Goal: Information Seeking & Learning: Learn about a topic

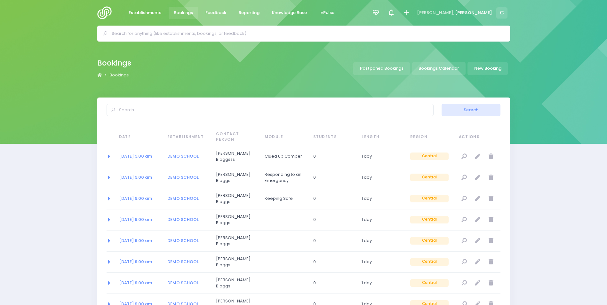
select select "20"
click at [432, 68] on link "Bookings Calendar" at bounding box center [438, 68] width 53 height 13
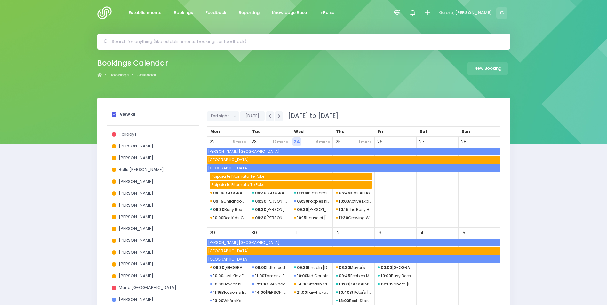
click at [116, 113] on span at bounding box center [114, 114] width 4 height 4
click at [0, 0] on input "View all" at bounding box center [0, 0] width 0 height 0
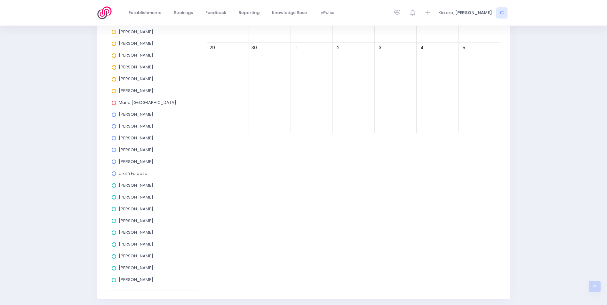
scroll to position [208, 0]
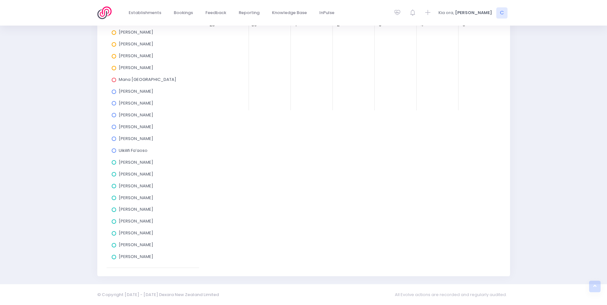
click at [113, 173] on span at bounding box center [114, 174] width 4 height 4
click at [0, 0] on input "Charlie Palmer" at bounding box center [0, 0] width 0 height 0
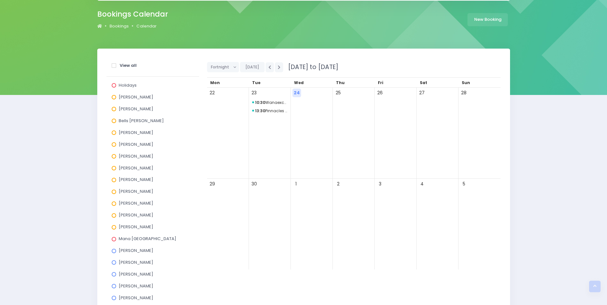
scroll to position [48, 0]
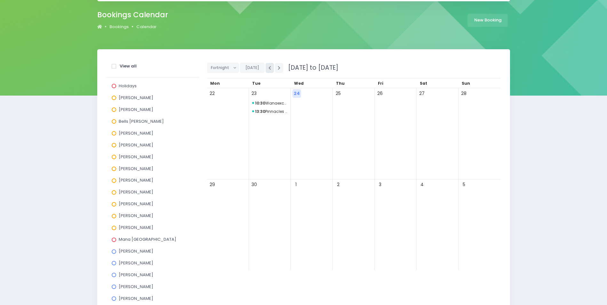
click at [268, 68] on icon "button" at bounding box center [269, 68] width 3 height 4
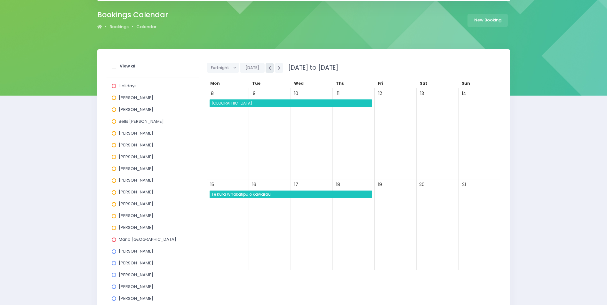
click at [268, 69] on icon "button" at bounding box center [269, 68] width 3 height 4
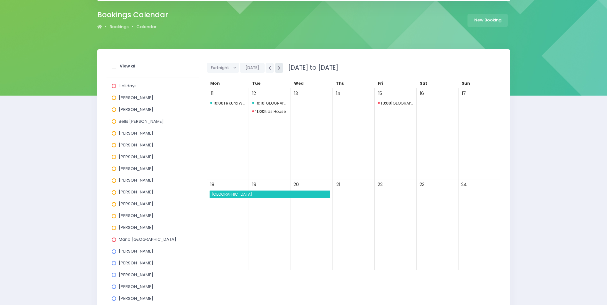
click at [278, 68] on icon "button" at bounding box center [279, 68] width 3 height 4
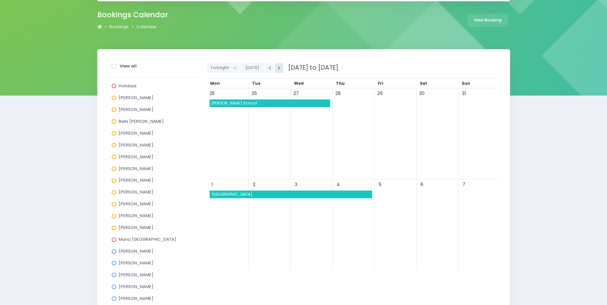
click at [278, 68] on icon "button" at bounding box center [279, 68] width 3 height 4
click at [280, 193] on span "Te Kura Whakatipu o Kawarau" at bounding box center [292, 195] width 162 height 8
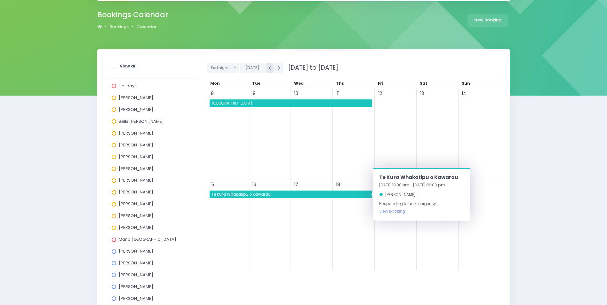
click at [268, 67] on icon "button" at bounding box center [269, 68] width 3 height 4
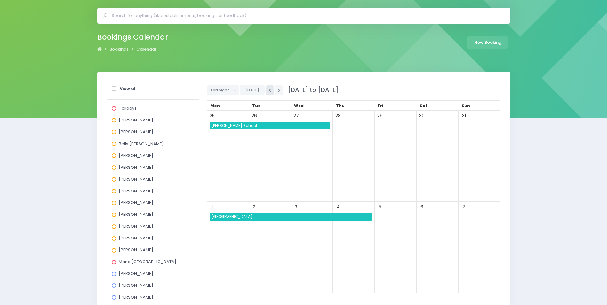
scroll to position [0, 0]
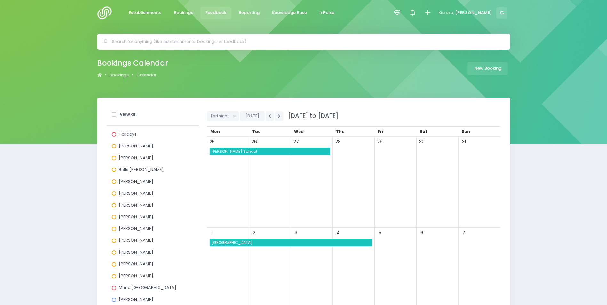
click at [214, 12] on span "Feedback" at bounding box center [215, 13] width 21 height 6
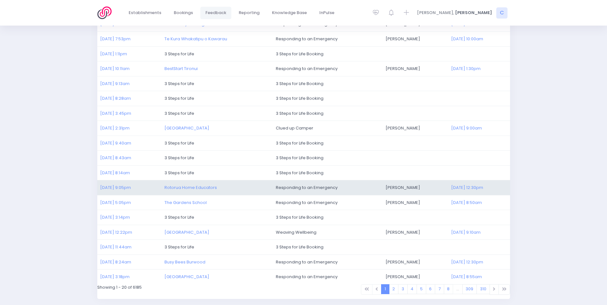
scroll to position [148, 0]
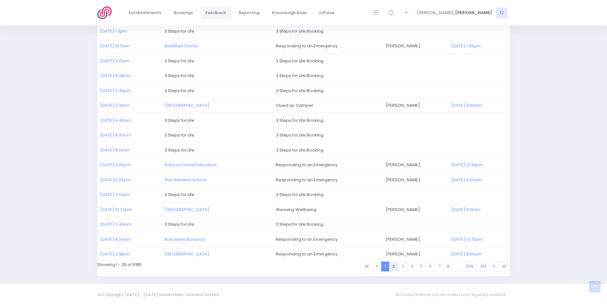
click at [395, 267] on link "2" at bounding box center [394, 267] width 10 height 10
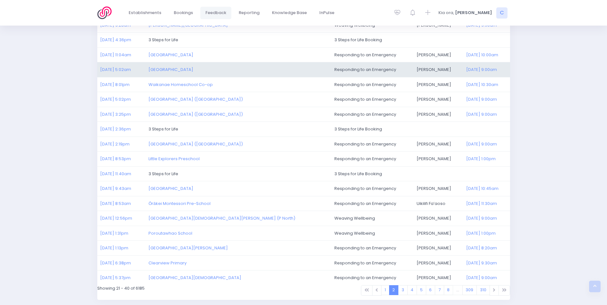
scroll to position [128, 0]
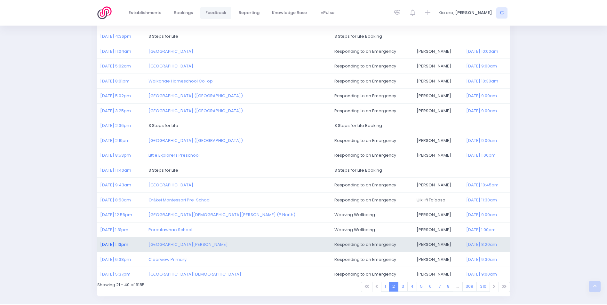
click at [124, 243] on link "12/09/2025 1:13pm" at bounding box center [114, 245] width 28 height 6
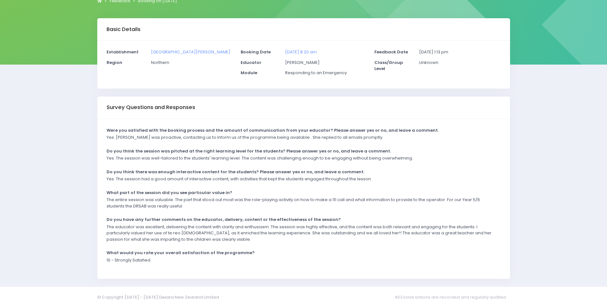
scroll to position [82, 0]
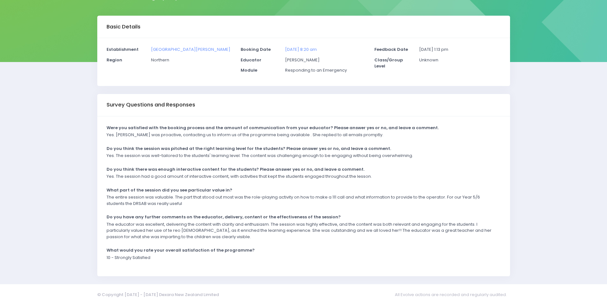
click at [175, 206] on p "The entire session was valuable. The part that stood out most was the role-play…" at bounding box center [300, 200] width 386 height 12
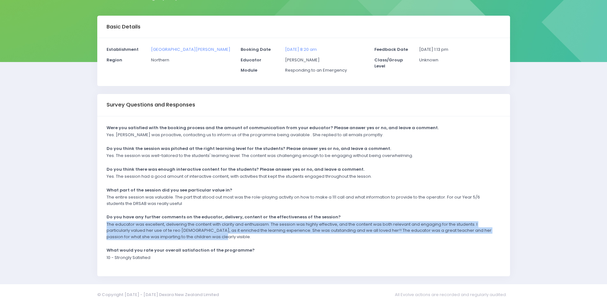
drag, startPoint x: 107, startPoint y: 224, endPoint x: 235, endPoint y: 242, distance: 128.9
click at [235, 242] on div "The educator was excellent, delivering the content with clarity and enthusiasm.…" at bounding box center [299, 232] width 394 height 23
drag, startPoint x: 235, startPoint y: 242, endPoint x: 196, endPoint y: 229, distance: 40.8
copy p "The educator was excellent, delivering the content with clarity and enthusiasm.…"
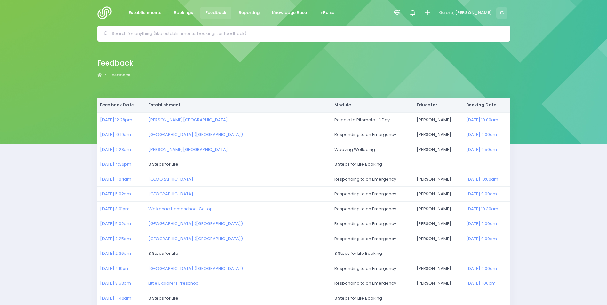
scroll to position [128, 0]
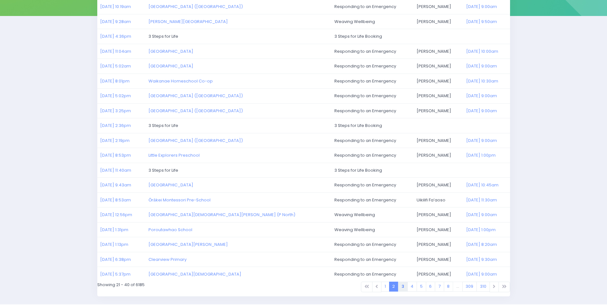
click at [401, 287] on link "3" at bounding box center [403, 287] width 10 height 10
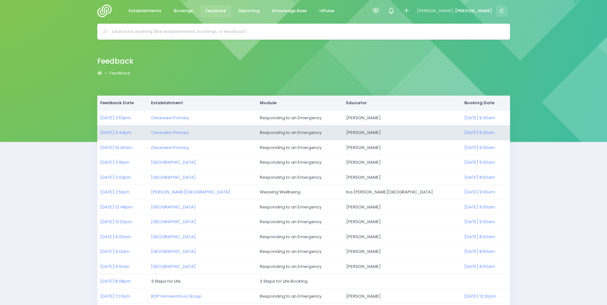
scroll to position [64, 0]
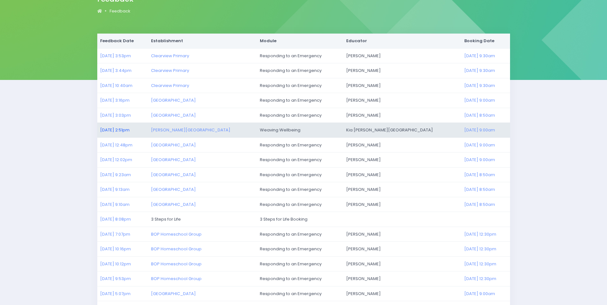
click at [111, 129] on link "[DATE] 2:51pm" at bounding box center [114, 130] width 29 height 6
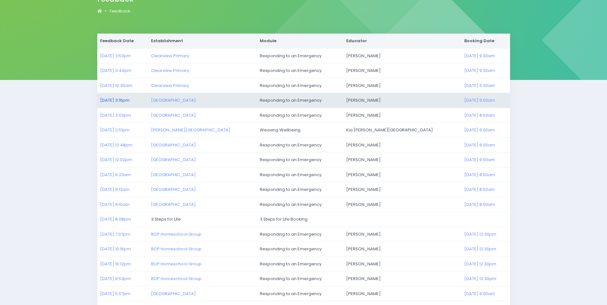
click at [113, 100] on link "10/09/2025 3:16pm" at bounding box center [114, 100] width 29 height 6
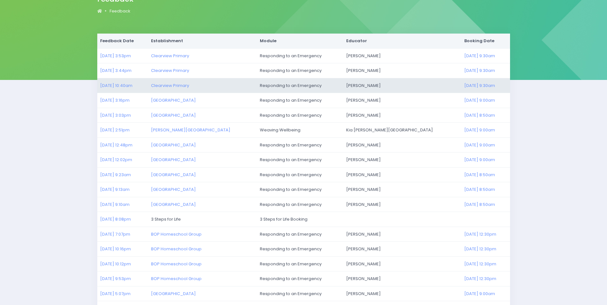
click at [119, 82] on td "11/09/2025 10:40am" at bounding box center [122, 85] width 51 height 15
click at [113, 90] on td "11/09/2025 10:40am" at bounding box center [122, 85] width 51 height 15
click at [114, 84] on link "11/09/2025 10:40am" at bounding box center [116, 86] width 32 height 6
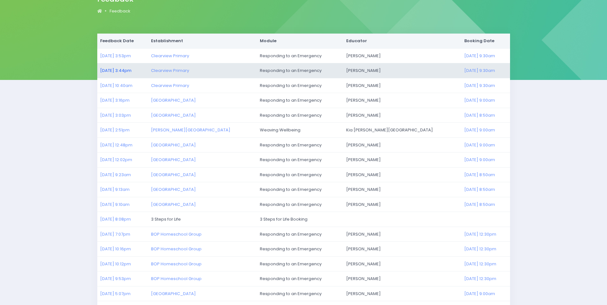
click at [110, 70] on link "11/09/2025 3:44pm" at bounding box center [115, 71] width 31 height 6
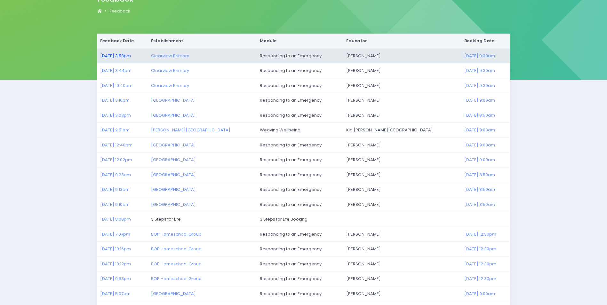
click at [111, 55] on link "11/09/2025 3:53pm" at bounding box center [115, 56] width 31 height 6
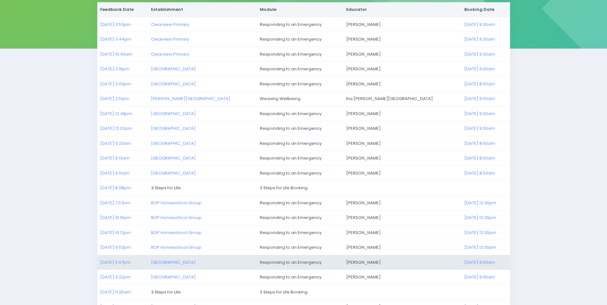
scroll to position [148, 0]
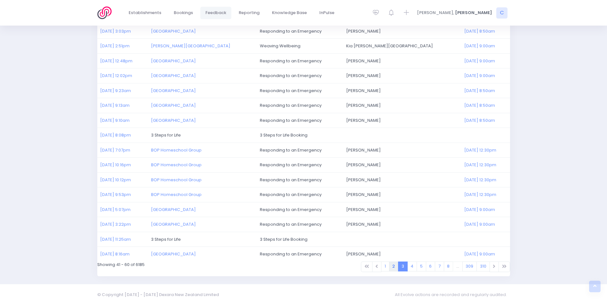
click at [395, 266] on link "2" at bounding box center [394, 267] width 10 height 10
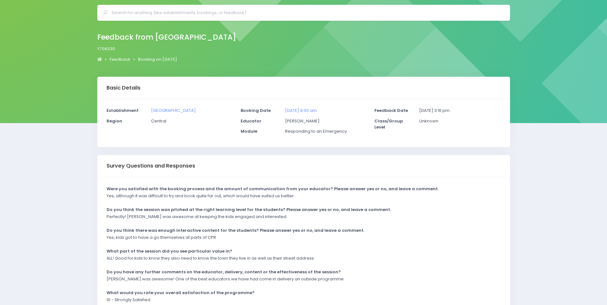
scroll to position [32, 0]
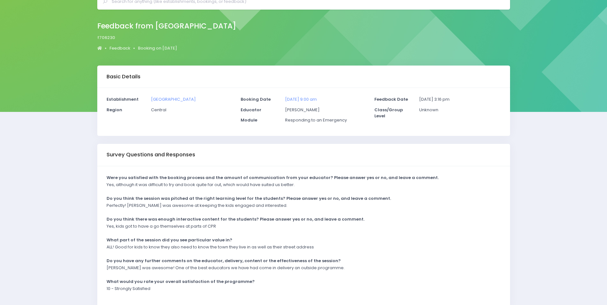
click at [383, 232] on div "Yes, kids got to have a go themselves at parts of CPR" at bounding box center [299, 228] width 394 height 11
drag, startPoint x: 104, startPoint y: 268, endPoint x: 342, endPoint y: 265, distance: 238.8
click at [342, 265] on div "[PERSON_NAME] was awesome! One of the best educators we have had come in delive…" at bounding box center [299, 270] width 394 height 11
copy p "Megan was awesome! One of the best educators we have had come in delivery an ou…"
drag, startPoint x: 129, startPoint y: 205, endPoint x: 283, endPoint y: 211, distance: 154.7
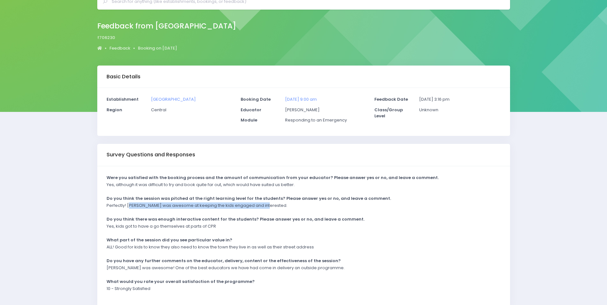
click at [283, 211] on div "Perfectly! Megan was awesome at keeping the kids engaged and interested." at bounding box center [299, 208] width 394 height 11
drag, startPoint x: 283, startPoint y: 211, endPoint x: 249, endPoint y: 205, distance: 34.5
copy p "egan was awesome at keeping the kids engaged and interested."
click at [456, 268] on div "Megan was awesome! One of the best educators we have had come in delivery an ou…" at bounding box center [299, 270] width 394 height 11
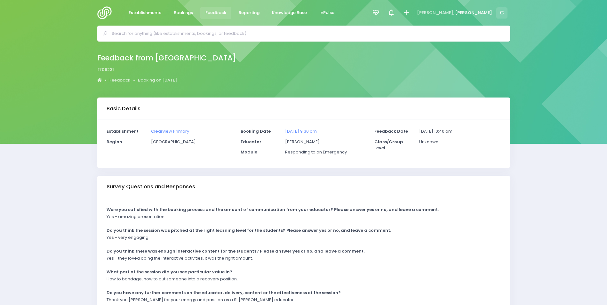
scroll to position [63, 0]
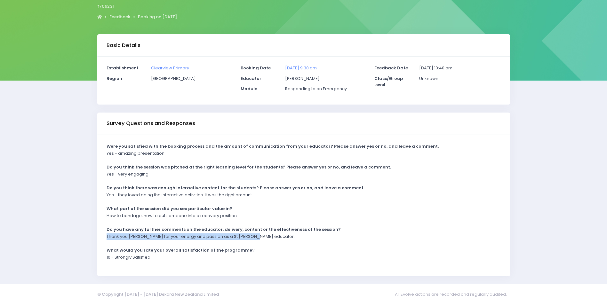
drag, startPoint x: 107, startPoint y: 235, endPoint x: 257, endPoint y: 241, distance: 150.2
click at [260, 242] on div "Thank you Elysse for your energy and passion as a St Johns educator." at bounding box center [299, 239] width 394 height 11
drag, startPoint x: 257, startPoint y: 241, endPoint x: 239, endPoint y: 235, distance: 19.1
copy p "Thank you Elysse for your energy and passion as a St Johns educator."
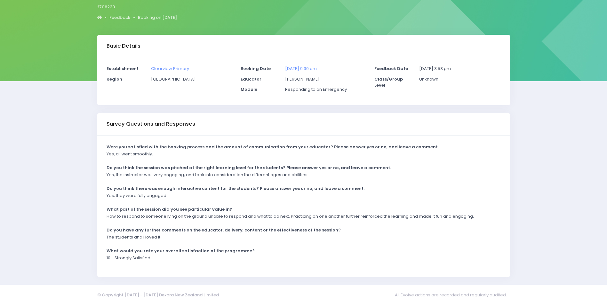
scroll to position [63, 0]
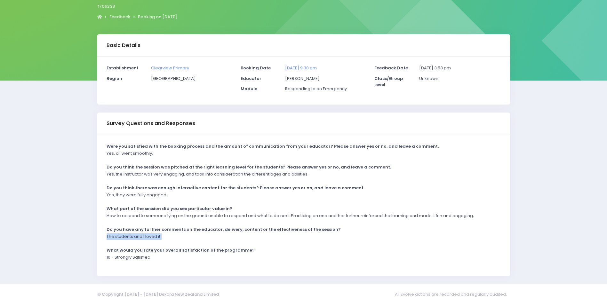
drag, startPoint x: 107, startPoint y: 237, endPoint x: 175, endPoint y: 241, distance: 68.3
click at [175, 241] on div "The students and I loved it!" at bounding box center [299, 239] width 394 height 11
drag, startPoint x: 175, startPoint y: 241, endPoint x: 144, endPoint y: 237, distance: 31.2
copy p "The students and I loved it!"
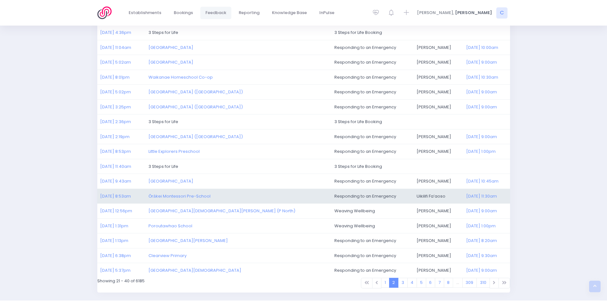
scroll to position [148, 0]
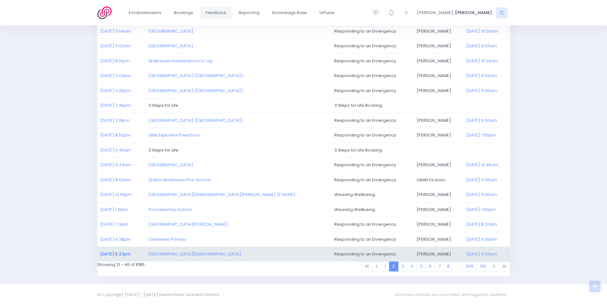
click at [111, 253] on link "[DATE] 5:37pm" at bounding box center [115, 254] width 30 height 6
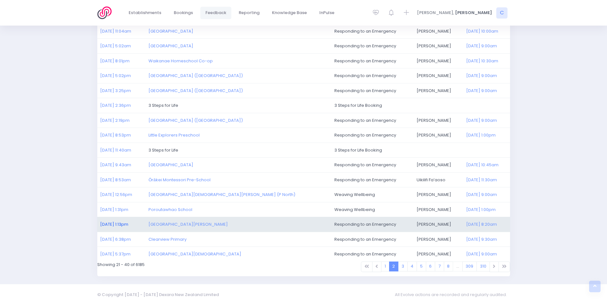
click at [116, 223] on link "12/09/2025 1:13pm" at bounding box center [114, 224] width 28 height 6
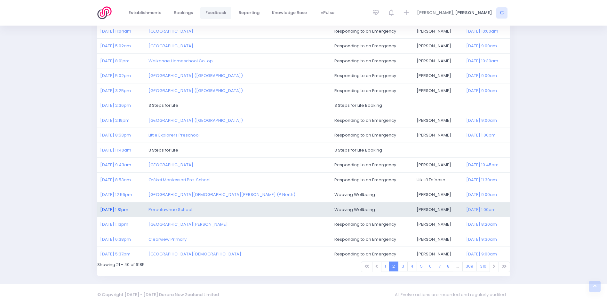
click at [112, 209] on link "13/09/2025 1:31pm" at bounding box center [114, 210] width 28 height 6
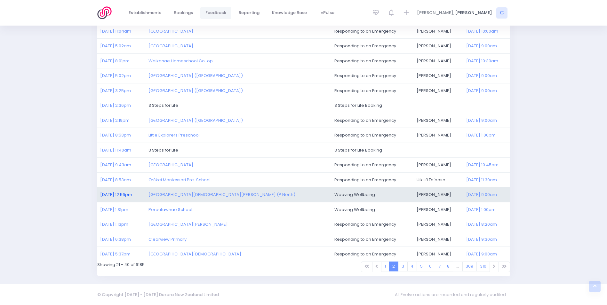
click at [117, 195] on link "14/09/2025 12:56pm" at bounding box center [116, 195] width 32 height 6
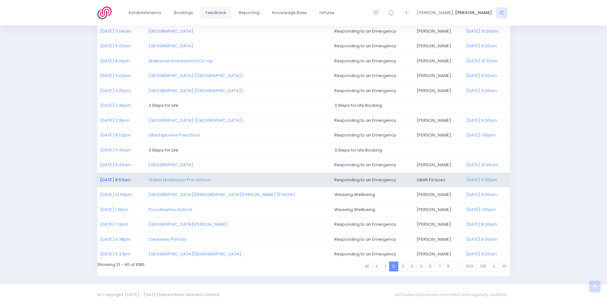
click at [114, 179] on link "15/09/2025 8:53am" at bounding box center [115, 180] width 31 height 6
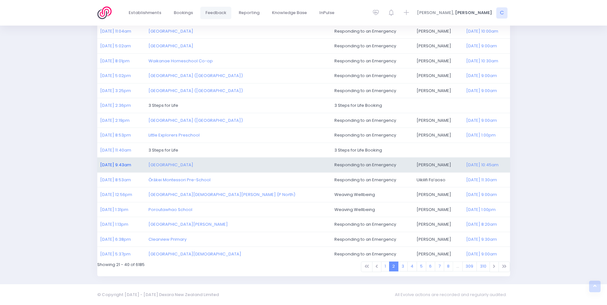
click at [111, 164] on link "15/09/2025 9:43am" at bounding box center [115, 165] width 31 height 6
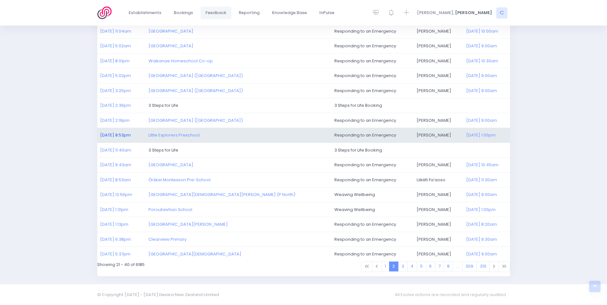
click at [117, 136] on link "15/09/2025 8:53pm" at bounding box center [115, 135] width 31 height 6
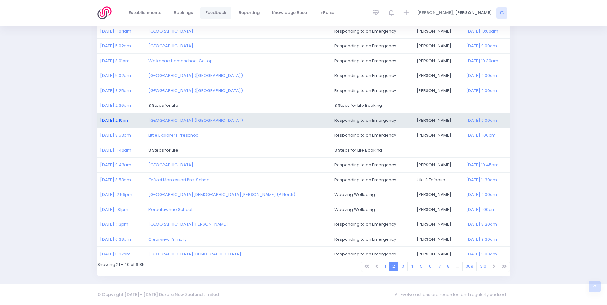
click at [116, 120] on link "16/09/2025 2:19pm" at bounding box center [114, 120] width 29 height 6
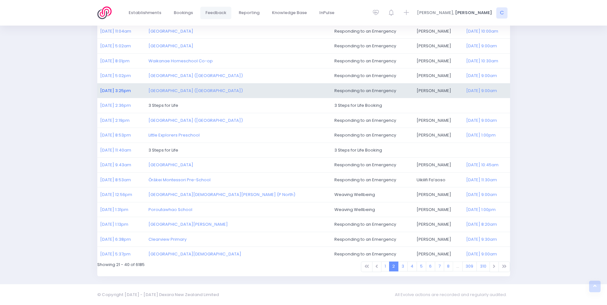
click at [119, 90] on link "16/09/2025 3:25pm" at bounding box center [115, 91] width 31 height 6
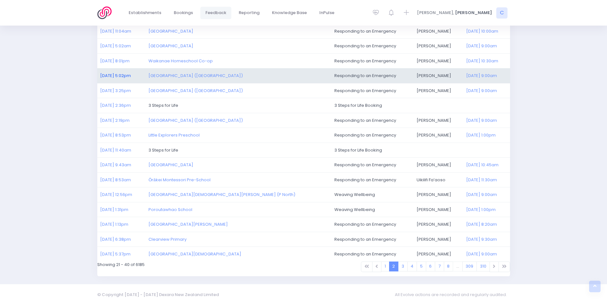
click at [115, 74] on link "16/09/2025 5:02pm" at bounding box center [115, 76] width 31 height 6
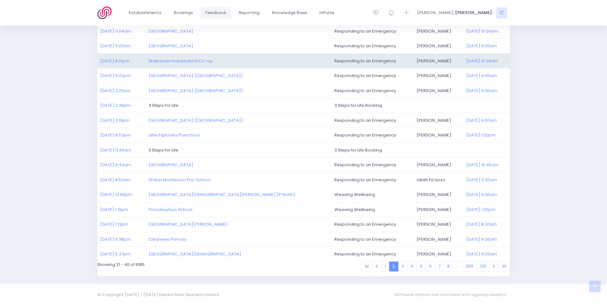
click at [110, 65] on td "16/09/2025 8:01pm" at bounding box center [121, 60] width 48 height 15
click at [115, 60] on link "16/09/2025 8:01pm" at bounding box center [114, 61] width 29 height 6
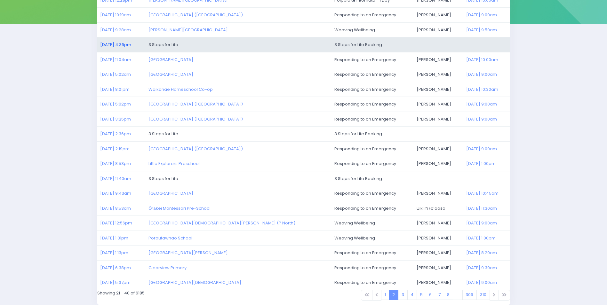
scroll to position [84, 0]
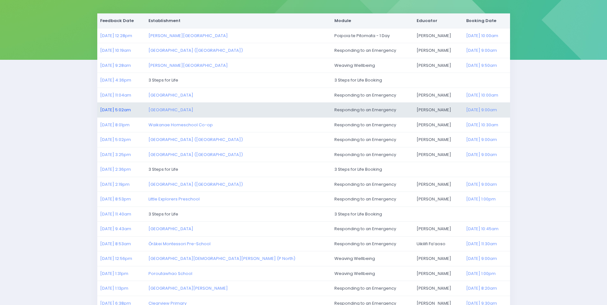
click at [111, 108] on link "17/09/2025 5:02am" at bounding box center [115, 110] width 31 height 6
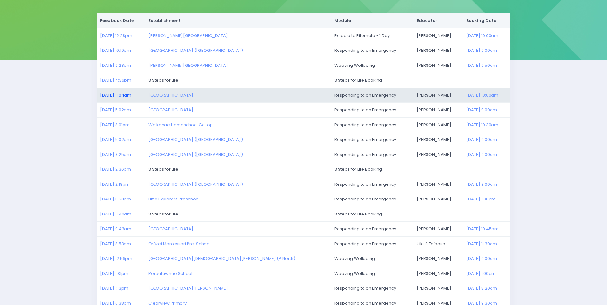
click at [114, 95] on link "17/09/2025 11:04am" at bounding box center [115, 95] width 31 height 6
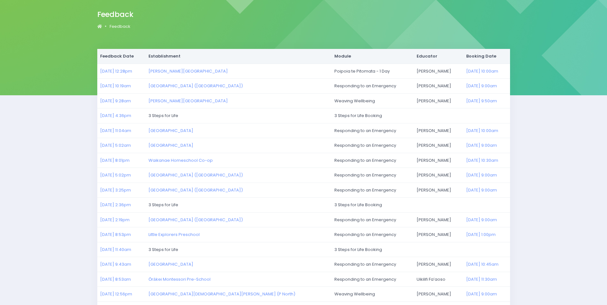
scroll to position [0, 0]
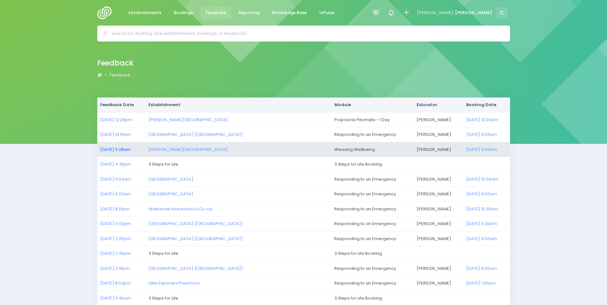
click at [116, 149] on link "18/09/2025 9:28am" at bounding box center [115, 150] width 31 height 6
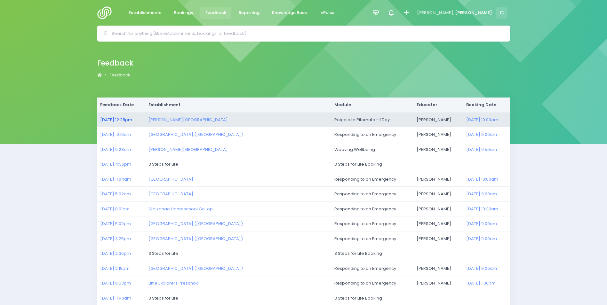
click at [116, 119] on link "18/09/2025 12:28pm" at bounding box center [116, 120] width 32 height 6
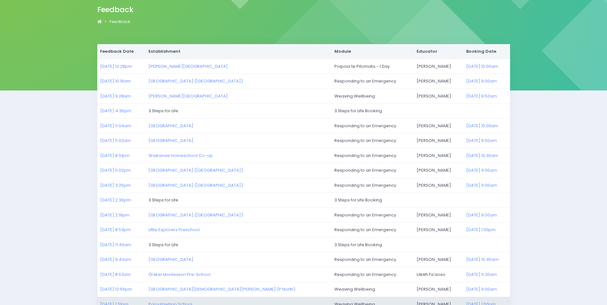
scroll to position [148, 0]
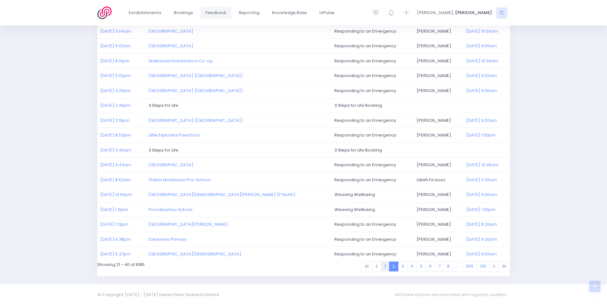
click at [384, 266] on link "1" at bounding box center [385, 267] width 8 height 10
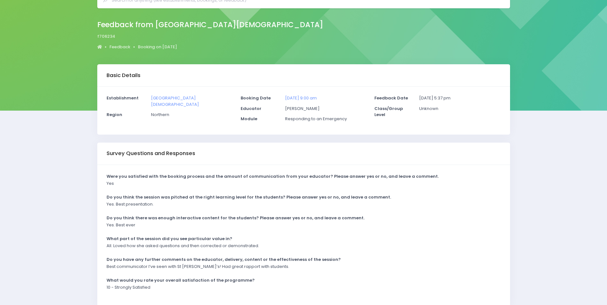
scroll to position [63, 0]
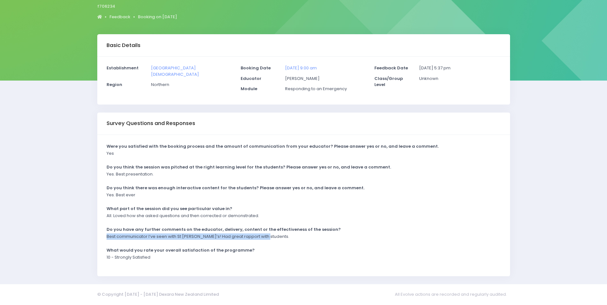
drag, startPoint x: 107, startPoint y: 237, endPoint x: 263, endPoint y: 237, distance: 156.2
click at [265, 237] on p "Best communicator I’ve seen with St [PERSON_NAME]’s! Had great rapport with stu…" at bounding box center [198, 237] width 183 height 6
drag, startPoint x: 263, startPoint y: 237, endPoint x: 252, endPoint y: 236, distance: 11.2
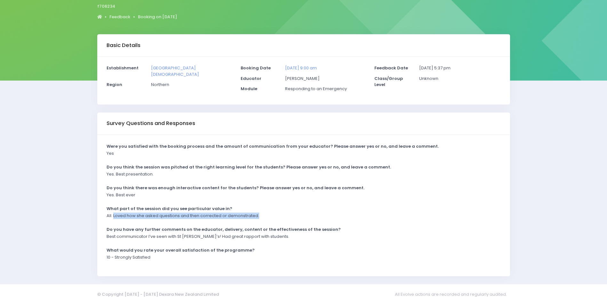
drag, startPoint x: 114, startPoint y: 216, endPoint x: 281, endPoint y: 219, distance: 167.4
click at [281, 219] on div "All. Loved how she asked questions and then corrected or demonstrated." at bounding box center [299, 218] width 394 height 11
drag, startPoint x: 281, startPoint y: 219, endPoint x: 236, endPoint y: 214, distance: 45.5
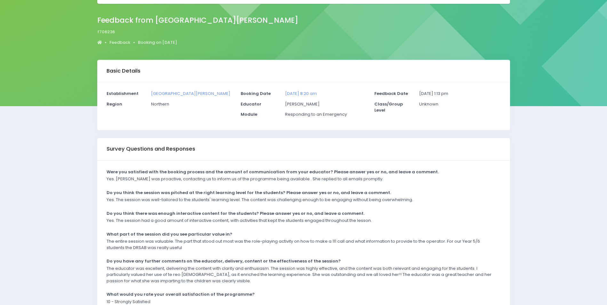
scroll to position [82, 0]
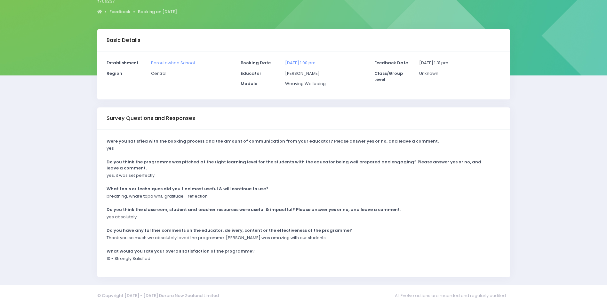
scroll to position [69, 0]
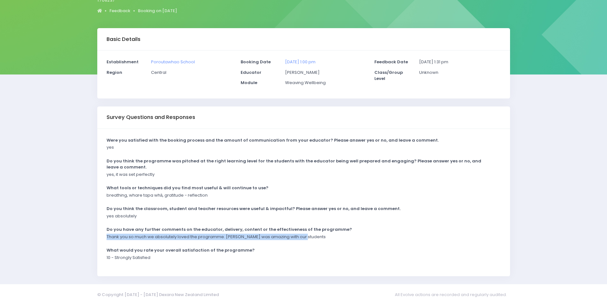
drag, startPoint x: 107, startPoint y: 237, endPoint x: 336, endPoint y: 241, distance: 229.2
click at [338, 241] on div "Thank you so much we absolutely loved the programme. Megan was amazing with our…" at bounding box center [299, 239] width 394 height 11
drag, startPoint x: 336, startPoint y: 241, endPoint x: 294, endPoint y: 237, distance: 42.4
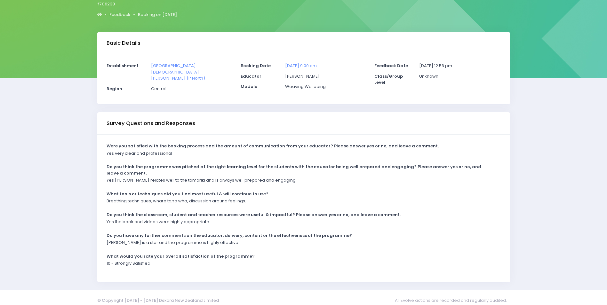
scroll to position [69, 0]
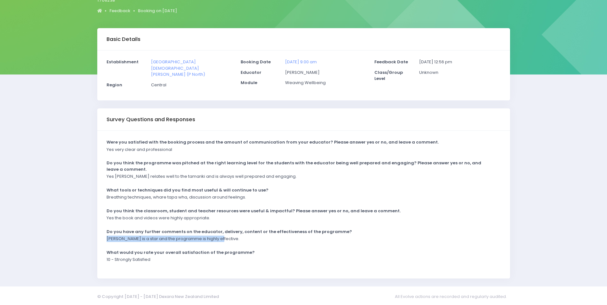
drag, startPoint x: 129, startPoint y: 236, endPoint x: 227, endPoint y: 240, distance: 97.7
click at [227, 240] on div "[PERSON_NAME] is a star and the programme is highly effective." at bounding box center [299, 241] width 394 height 11
drag, startPoint x: 227, startPoint y: 240, endPoint x: 213, endPoint y: 236, distance: 14.3
copy p "Megan is a star and the programme is highly effective."
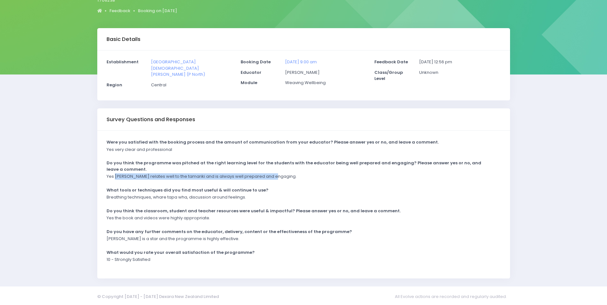
drag, startPoint x: 115, startPoint y: 174, endPoint x: 297, endPoint y: 180, distance: 182.2
click at [297, 180] on div "Yes Megan relates well to the tamariki and is always well prepared and engaging." at bounding box center [299, 178] width 394 height 11
drag, startPoint x: 297, startPoint y: 180, endPoint x: 253, endPoint y: 174, distance: 44.8
copy p "Megan relates well to the tamariki and is always well prepared and engaging."
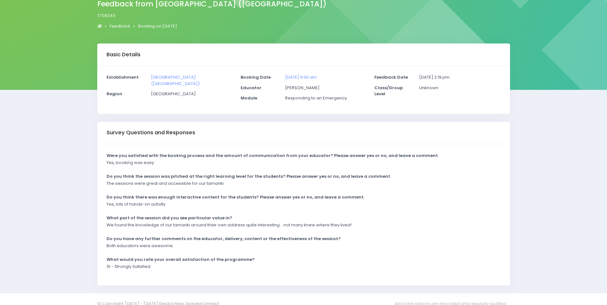
scroll to position [63, 0]
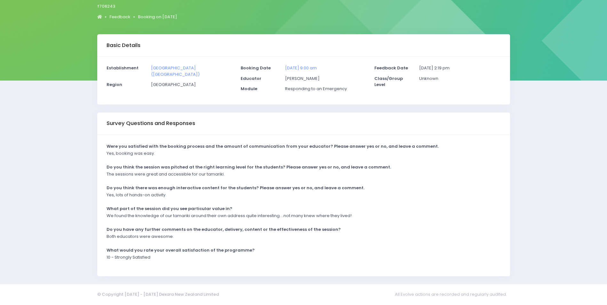
drag, startPoint x: 162, startPoint y: 175, endPoint x: 109, endPoint y: 171, distance: 52.3
click at [162, 175] on p "The sessions were great and accessible for our tamariki." at bounding box center [166, 174] width 118 height 6
drag, startPoint x: 109, startPoint y: 173, endPoint x: 231, endPoint y: 175, distance: 122.6
click at [231, 175] on div "The sessions were great and accessible for our tamariki." at bounding box center [299, 176] width 394 height 11
drag, startPoint x: 231, startPoint y: 175, endPoint x: 208, endPoint y: 175, distance: 23.0
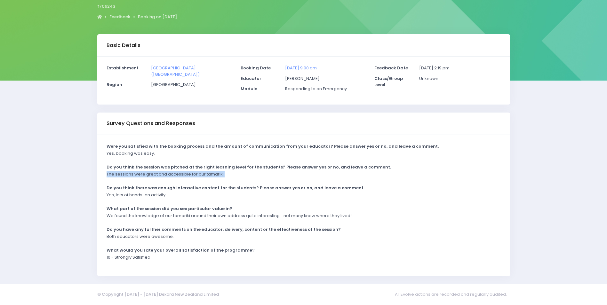
copy p "The sessions were great and accessible for our tamariki."
click at [436, 223] on div "We found the knowledge of our tamariki around their own address quite interesti…" at bounding box center [299, 218] width 394 height 11
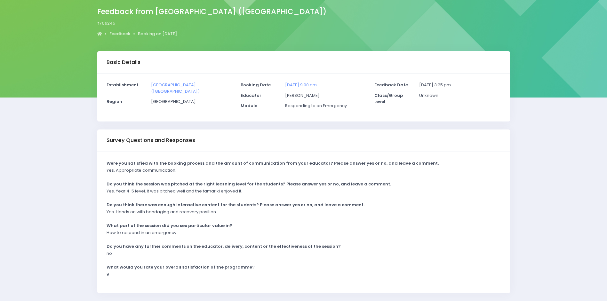
scroll to position [63, 0]
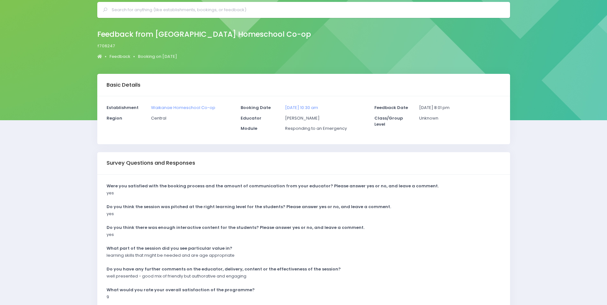
scroll to position [63, 0]
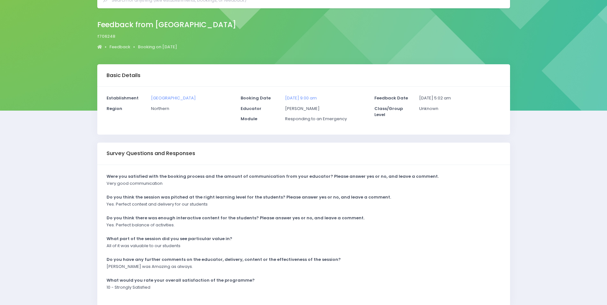
scroll to position [63, 0]
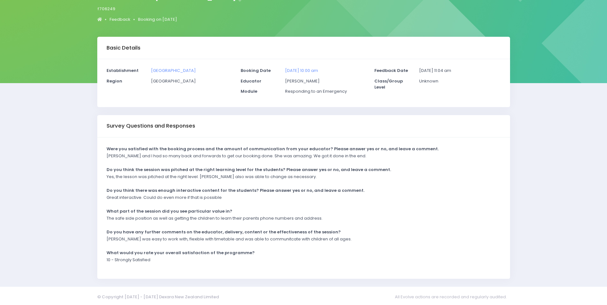
scroll to position [63, 0]
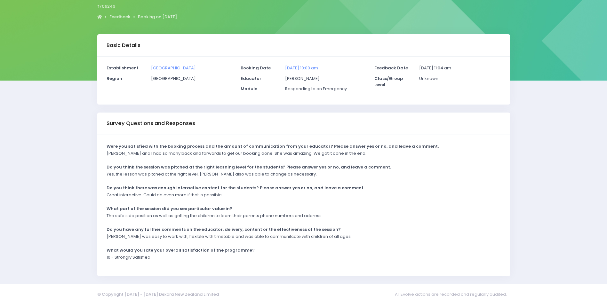
click at [111, 237] on p "[PERSON_NAME] was easy to work with, flexible with timetable and was able to co…" at bounding box center [229, 237] width 245 height 6
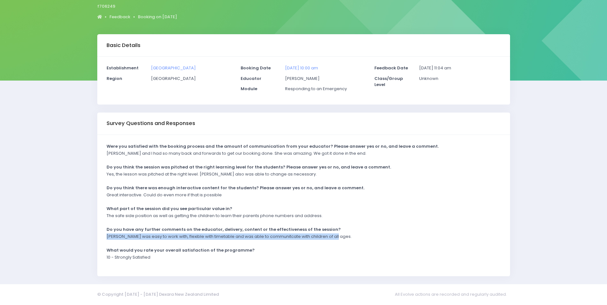
drag, startPoint x: 107, startPoint y: 236, endPoint x: 340, endPoint y: 235, distance: 232.7
click at [340, 235] on div "Charlie was easy to work with, flexible with timetable and was able to communit…" at bounding box center [299, 239] width 394 height 11
drag, startPoint x: 340, startPoint y: 235, endPoint x: 329, endPoint y: 236, distance: 10.9
copy p "Charlie was easy to work with, flexible with timetable and was able to communit…"
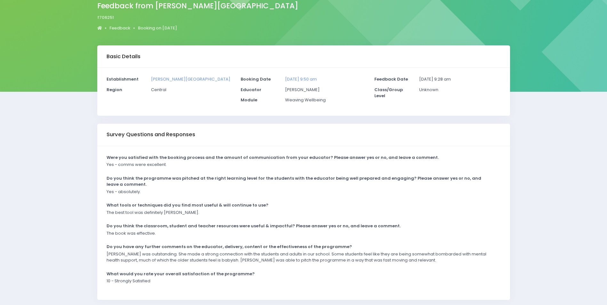
scroll to position [76, 0]
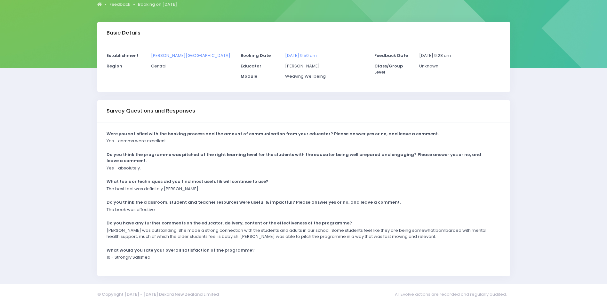
drag, startPoint x: 339, startPoint y: 249, endPoint x: 331, endPoint y: 249, distance: 7.7
click at [339, 249] on div "What would you rate your overall satisfaction of the programme?" at bounding box center [299, 250] width 394 height 7
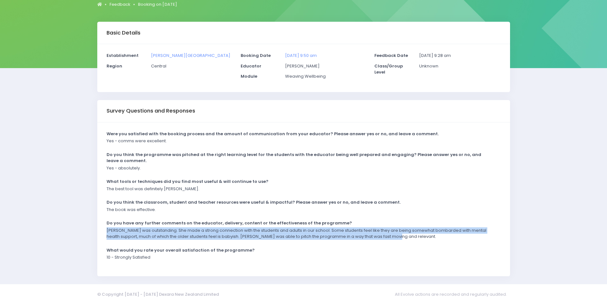
drag, startPoint x: 107, startPoint y: 230, endPoint x: 435, endPoint y: 243, distance: 328.3
click at [435, 243] on div "Megan was outstanding. She made a strong connection with the students and adult…" at bounding box center [299, 236] width 394 height 17
drag, startPoint x: 435, startPoint y: 243, endPoint x: 382, endPoint y: 230, distance: 54.3
copy p "Megan was outstanding. She made a strong connection with the students and adult…"
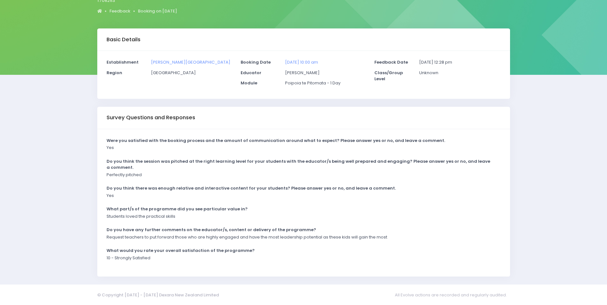
scroll to position [69, 0]
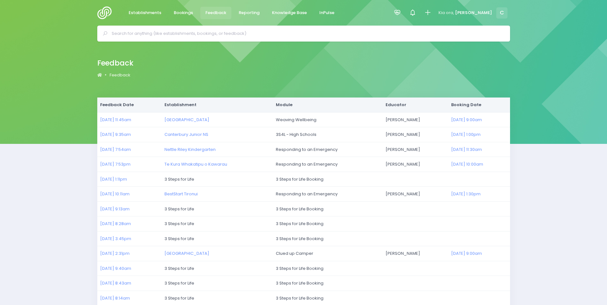
scroll to position [148, 0]
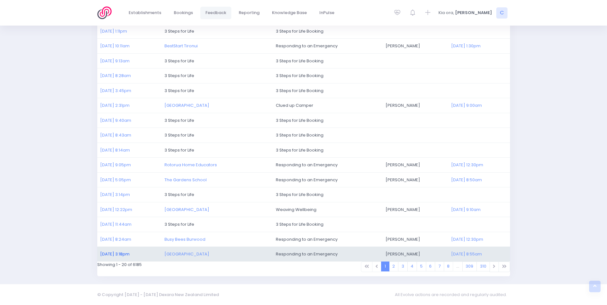
click at [114, 253] on link "[DATE] 3:18pm" at bounding box center [114, 254] width 29 height 6
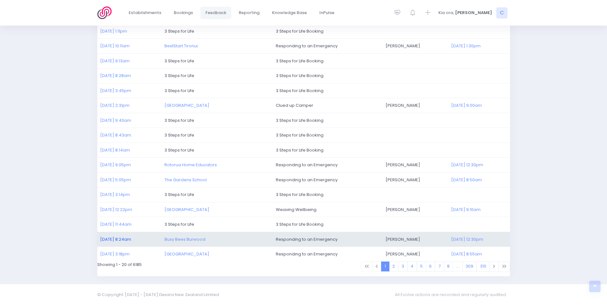
click at [121, 238] on link "[DATE] 8:24am" at bounding box center [115, 239] width 31 height 6
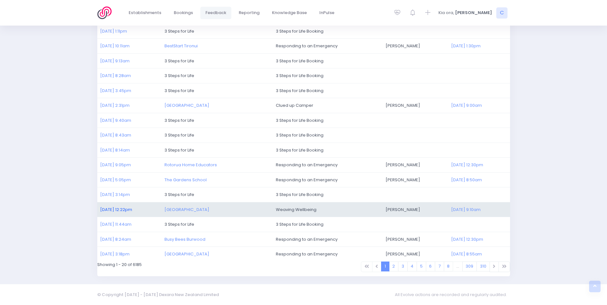
click at [109, 209] on link "20/09/2025 12:22pm" at bounding box center [116, 210] width 32 height 6
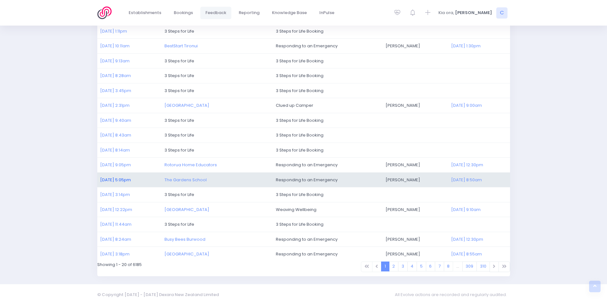
click at [111, 177] on link "21/09/2025 5:05pm" at bounding box center [115, 180] width 31 height 6
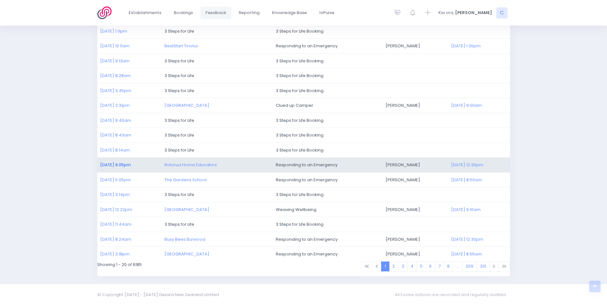
click at [106, 167] on link "21/09/2025 9:05pm" at bounding box center [115, 165] width 31 height 6
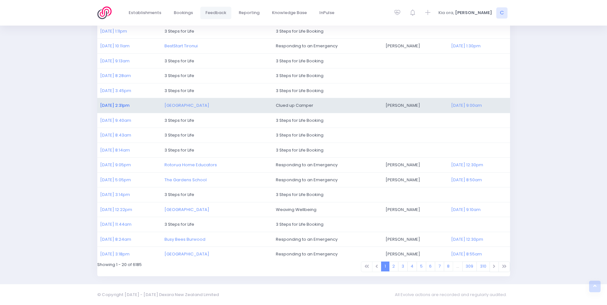
click at [109, 105] on link "22/09/2025 2:31pm" at bounding box center [114, 105] width 29 height 6
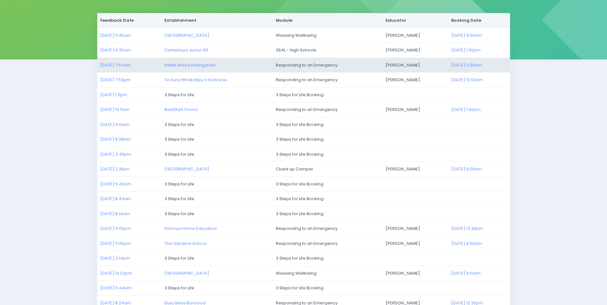
scroll to position [84, 0]
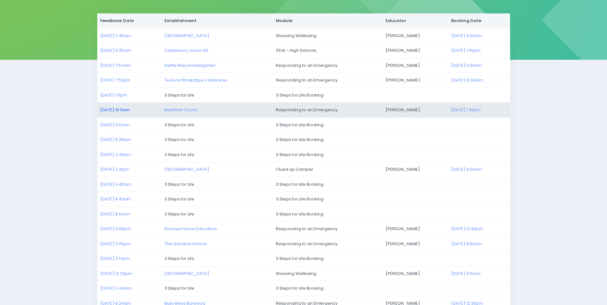
click at [115, 108] on link "23/09/2025 10:11am" at bounding box center [114, 110] width 29 height 6
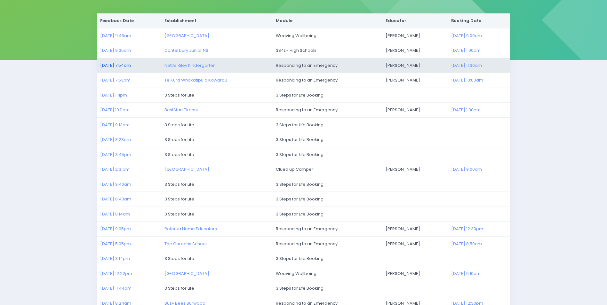
click at [117, 65] on link "24/09/2025 7:54am" at bounding box center [115, 65] width 31 height 6
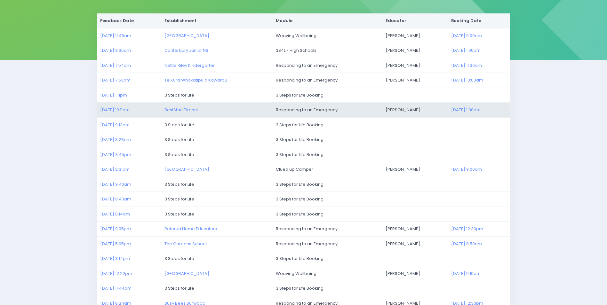
scroll to position [0, 0]
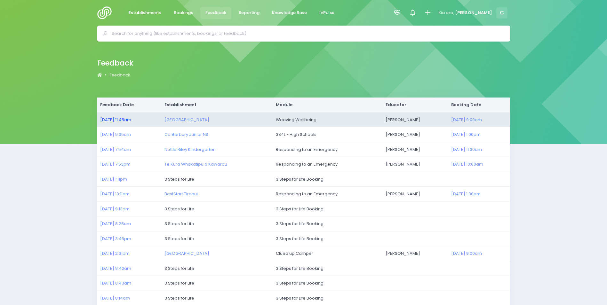
click at [118, 122] on link "24/09/2025 11:45am" at bounding box center [115, 120] width 31 height 6
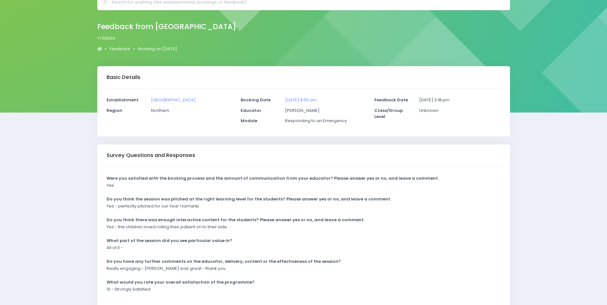
scroll to position [63, 0]
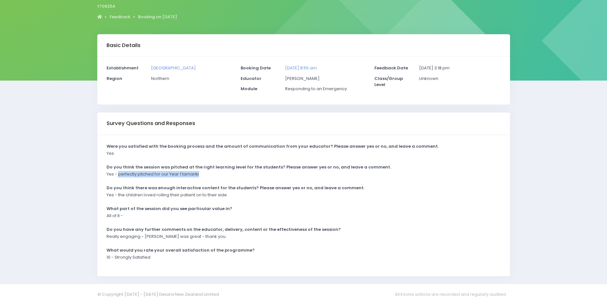
drag, startPoint x: 119, startPoint y: 173, endPoint x: 211, endPoint y: 177, distance: 91.3
click at [211, 177] on div "Yes - perfectly pitched for our Year 1 tamariki" at bounding box center [299, 176] width 394 height 11
drag, startPoint x: 211, startPoint y: 177, endPoint x: 192, endPoint y: 175, distance: 18.3
copy p "perfectly pitched for our Year 1 tamariki"
drag, startPoint x: 108, startPoint y: 237, endPoint x: 249, endPoint y: 242, distance: 140.3
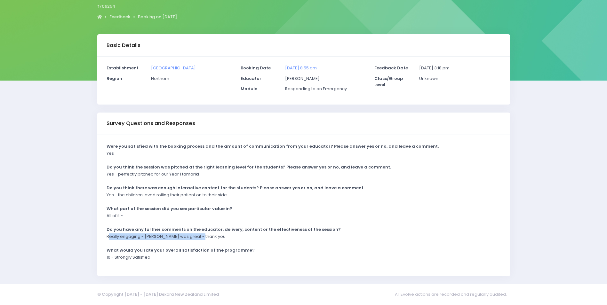
click at [249, 242] on div "Really engaging - Asha was great - thank you" at bounding box center [299, 239] width 394 height 11
copy p "eally engaging - Asha was great - thank you"
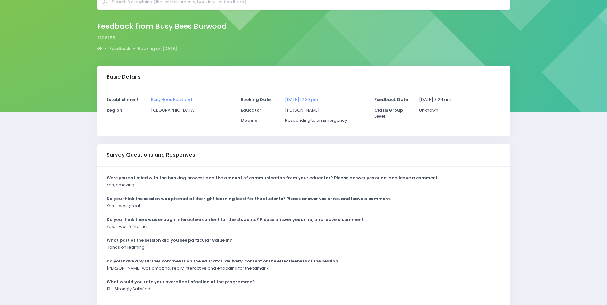
scroll to position [63, 0]
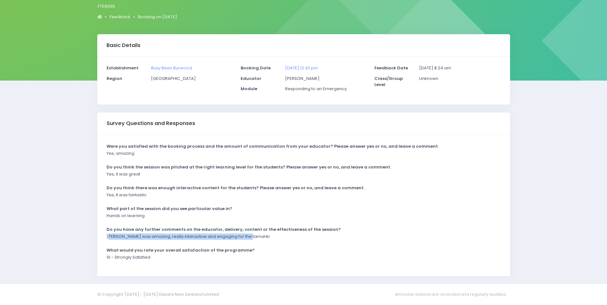
drag, startPoint x: 109, startPoint y: 236, endPoint x: 246, endPoint y: 241, distance: 136.7
click at [251, 242] on div "Nikki was amazing, really interactive and engaging for the tamariki" at bounding box center [299, 239] width 394 height 11
drag, startPoint x: 246, startPoint y: 241, endPoint x: 220, endPoint y: 235, distance: 25.9
copy p "ikki was amazing, really interactive and engaging for the tamariki"
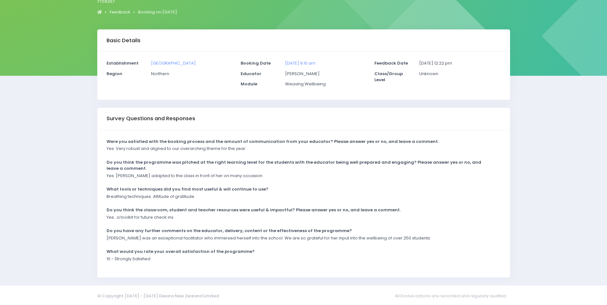
scroll to position [69, 0]
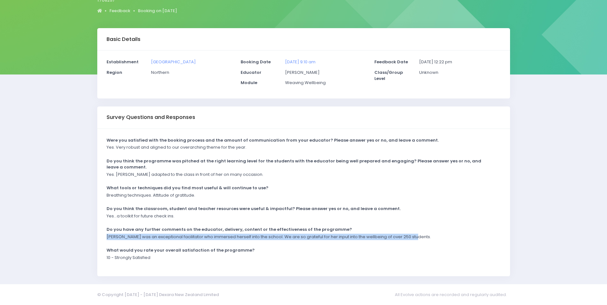
drag, startPoint x: 107, startPoint y: 236, endPoint x: 419, endPoint y: 233, distance: 312.4
click at [421, 234] on div "[PERSON_NAME] was an exceptional facilitator who immersed herself into the scho…" at bounding box center [299, 239] width 394 height 11
drag, startPoint x: 419, startPoint y: 233, endPoint x: 395, endPoint y: 236, distance: 24.1
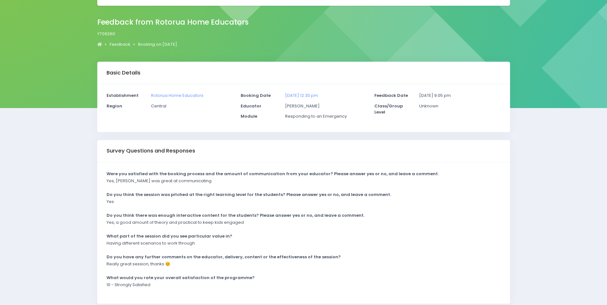
scroll to position [63, 0]
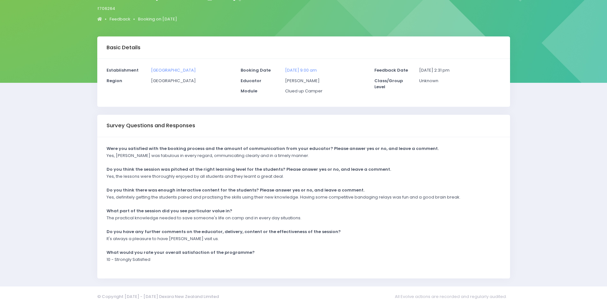
scroll to position [63, 0]
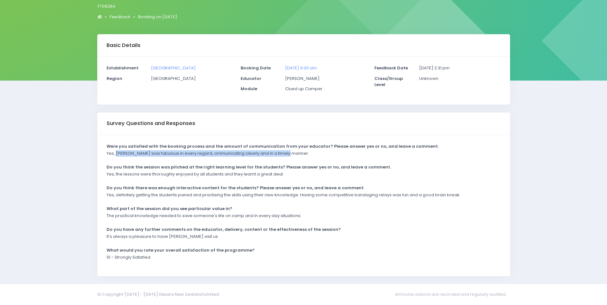
drag, startPoint x: 116, startPoint y: 154, endPoint x: 289, endPoint y: 156, distance: 173.1
click at [291, 156] on div "Yes, Nikki was fabulous in every regard, ommunicating clearly and in a timely m…" at bounding box center [299, 155] width 394 height 11
drag, startPoint x: 289, startPoint y: 156, endPoint x: 275, endPoint y: 154, distance: 14.8
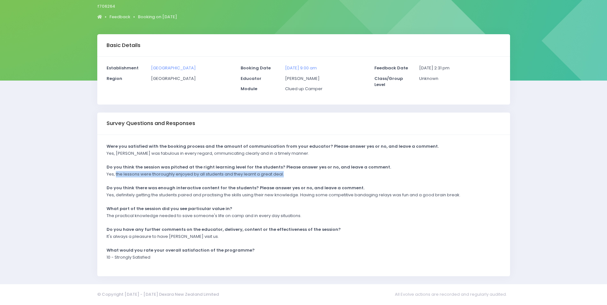
drag, startPoint x: 116, startPoint y: 172, endPoint x: 286, endPoint y: 172, distance: 170.6
click at [286, 172] on div "Yes, the lessons were thoroughly enjoyed by all students and they learnt a grea…" at bounding box center [299, 176] width 394 height 11
drag, startPoint x: 286, startPoint y: 172, endPoint x: 269, endPoint y: 172, distance: 17.0
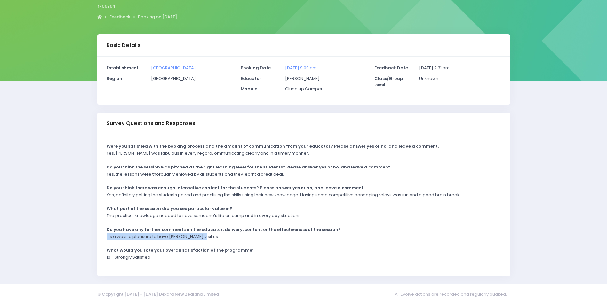
drag, startPoint x: 106, startPoint y: 236, endPoint x: 215, endPoint y: 240, distance: 109.5
click at [215, 240] on div "It's always a pleasure to have Nikki visit us." at bounding box center [299, 239] width 394 height 11
drag, startPoint x: 215, startPoint y: 240, endPoint x: 172, endPoint y: 235, distance: 43.4
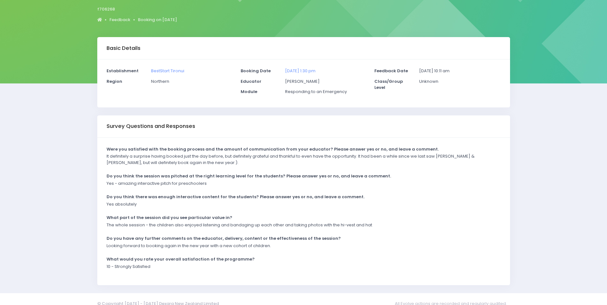
scroll to position [69, 0]
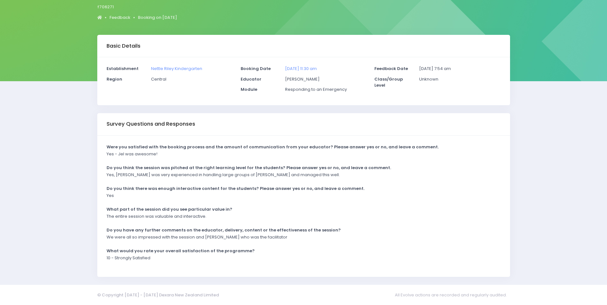
scroll to position [63, 0]
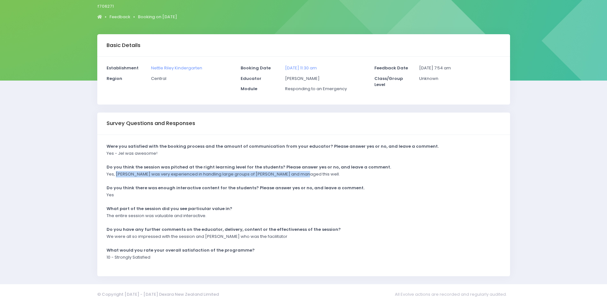
drag, startPoint x: 116, startPoint y: 175, endPoint x: 329, endPoint y: 177, distance: 212.8
click at [329, 177] on div "Yes, [PERSON_NAME] was very experienced in handling large groups of [PERSON_NAM…" at bounding box center [299, 176] width 394 height 11
drag, startPoint x: 329, startPoint y: 177, endPoint x: 287, endPoint y: 176, distance: 42.3
copy p "Jel was very experienced in handling large groups of tamariki and managed this …"
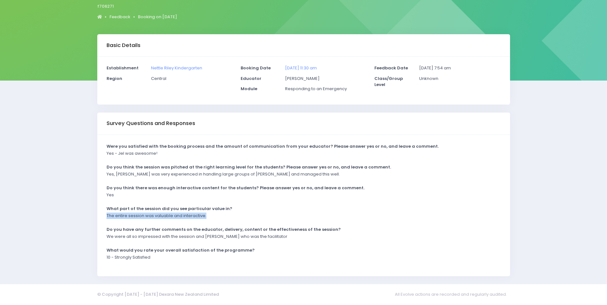
drag, startPoint x: 108, startPoint y: 217, endPoint x: 219, endPoint y: 219, distance: 111.1
click at [219, 219] on div "The entire session was valuable and interactive." at bounding box center [299, 218] width 394 height 11
drag, startPoint x: 219, startPoint y: 219, endPoint x: 200, endPoint y: 214, distance: 19.5
copy p "The entire session was valuable and interactive."
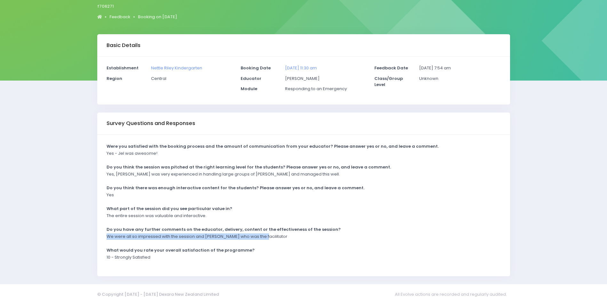
drag, startPoint x: 107, startPoint y: 236, endPoint x: 262, endPoint y: 241, distance: 155.0
click at [262, 241] on div "We were all so impressed with the session and Jel who was the facilitator" at bounding box center [299, 239] width 394 height 11
drag, startPoint x: 262, startPoint y: 241, endPoint x: 245, endPoint y: 235, distance: 17.7
copy p "We were all so impressed with the session and Jel who was the facilitator"
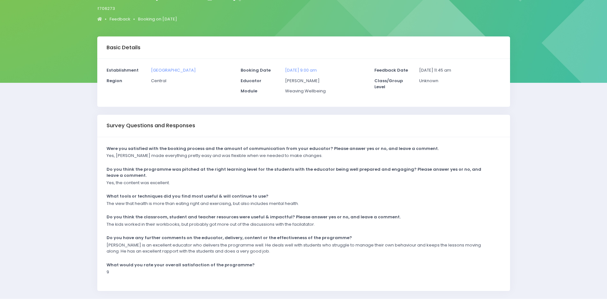
scroll to position [76, 0]
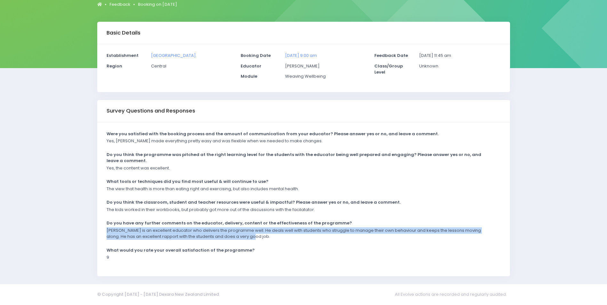
drag, startPoint x: 108, startPoint y: 231, endPoint x: 268, endPoint y: 237, distance: 160.8
click at [268, 237] on p "[PERSON_NAME] is an excellent educator who delivers the programme well. He deal…" at bounding box center [300, 234] width 386 height 12
drag, startPoint x: 268, startPoint y: 237, endPoint x: 217, endPoint y: 233, distance: 51.1
